Goal: Information Seeking & Learning: Understand process/instructions

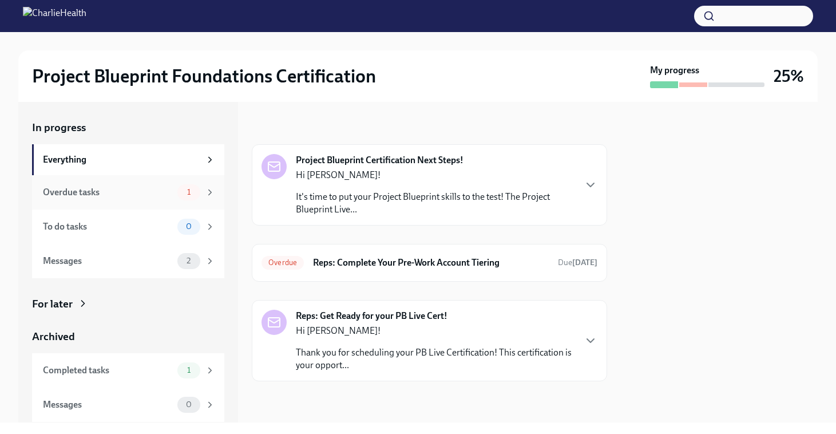
click at [215, 196] on icon at bounding box center [210, 192] width 10 height 10
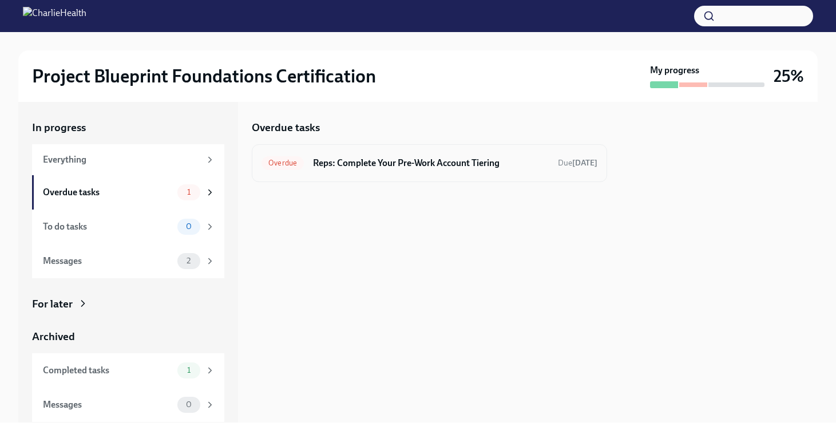
click at [302, 160] on span "Overdue" at bounding box center [282, 162] width 42 height 9
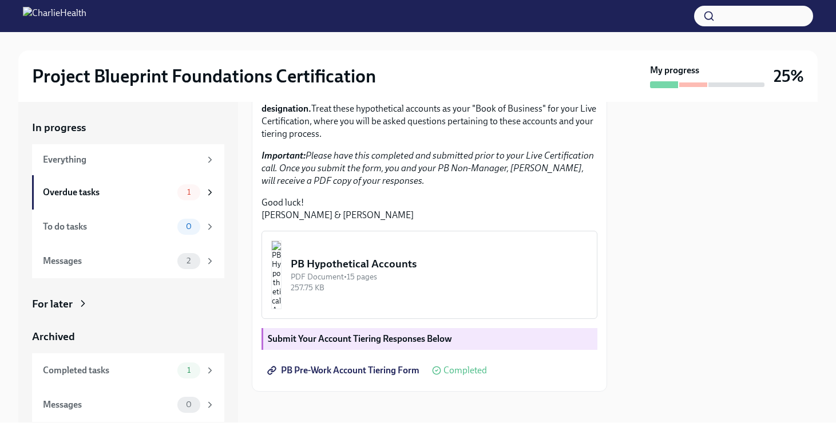
scroll to position [293, 0]
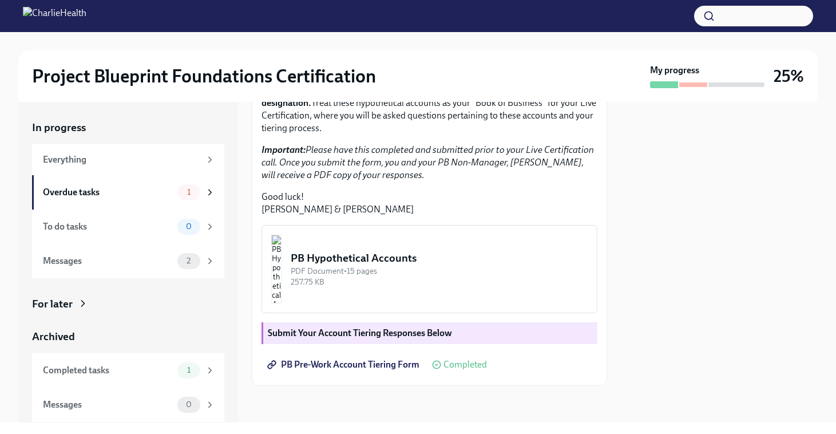
click at [386, 275] on div "PDF Document • 15 pages" at bounding box center [439, 270] width 297 height 11
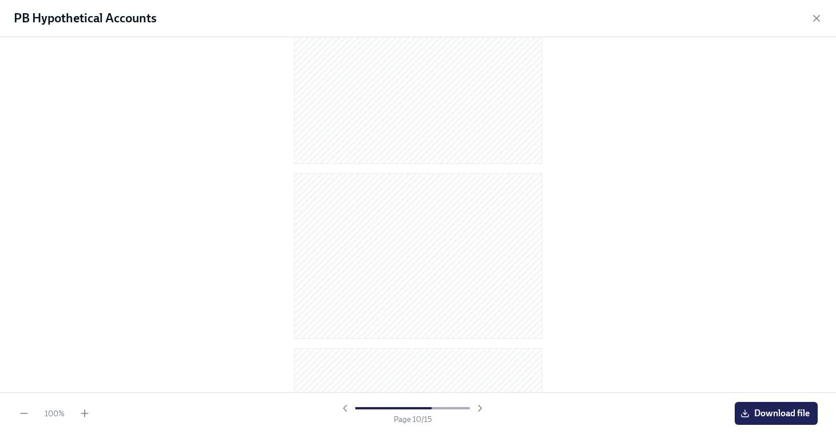
scroll to position [2278, 0]
click at [814, 21] on icon "button" at bounding box center [816, 18] width 11 height 11
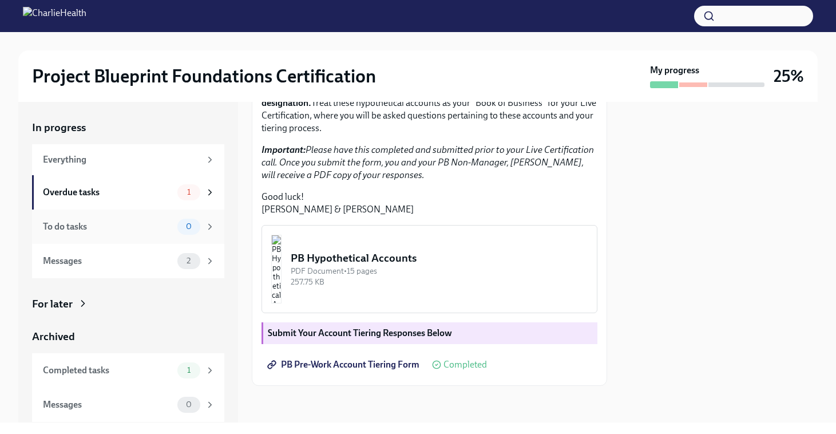
click at [150, 228] on div "To do tasks" at bounding box center [108, 226] width 130 height 13
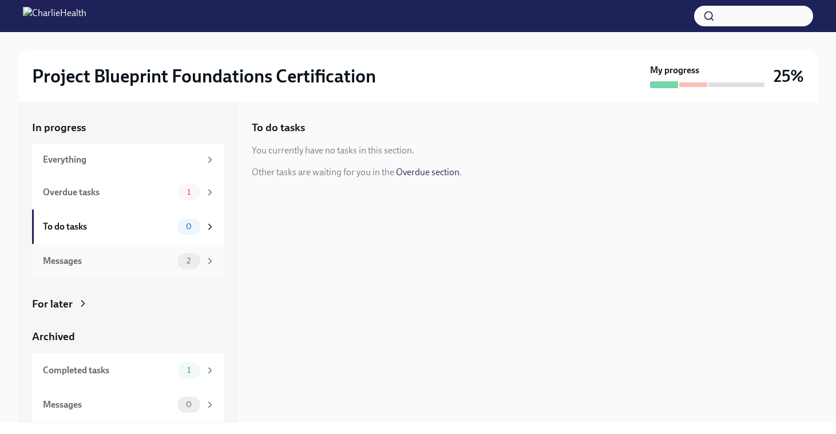
click at [146, 260] on div "Messages" at bounding box center [108, 261] width 130 height 13
